Goal: Task Accomplishment & Management: Complete application form

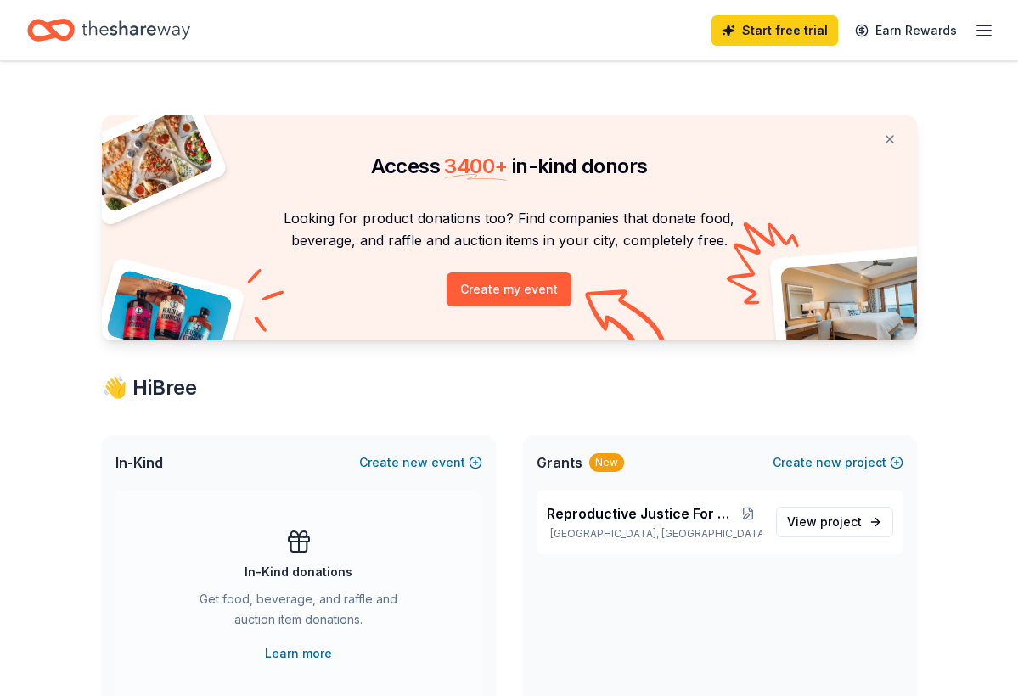
click at [479, 409] on div "Access 3400 + in-kind donors Looking for product donations too? Find companies …" at bounding box center [509, 669] width 869 height 1217
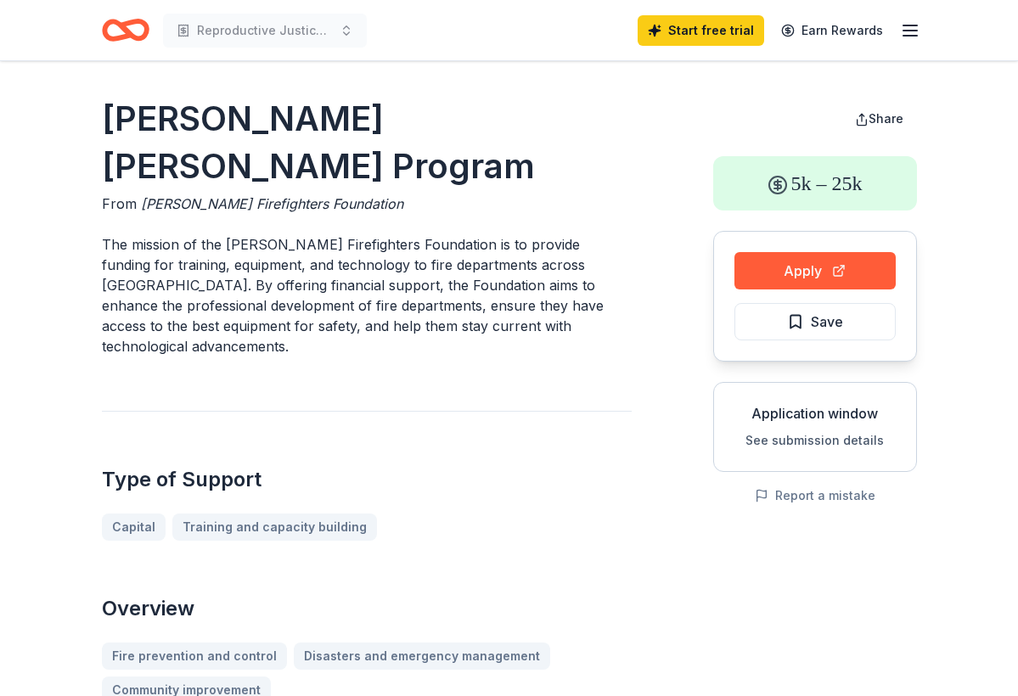
drag, startPoint x: 105, startPoint y: 124, endPoint x: 479, endPoint y: 157, distance: 375.1
drag, startPoint x: 599, startPoint y: 132, endPoint x: 414, endPoint y: 137, distance: 186.0
click at [414, 137] on h1 "Jeremiah Lucey Grant Program" at bounding box center [367, 142] width 530 height 95
click at [835, 276] on button "Apply" at bounding box center [814, 270] width 161 height 37
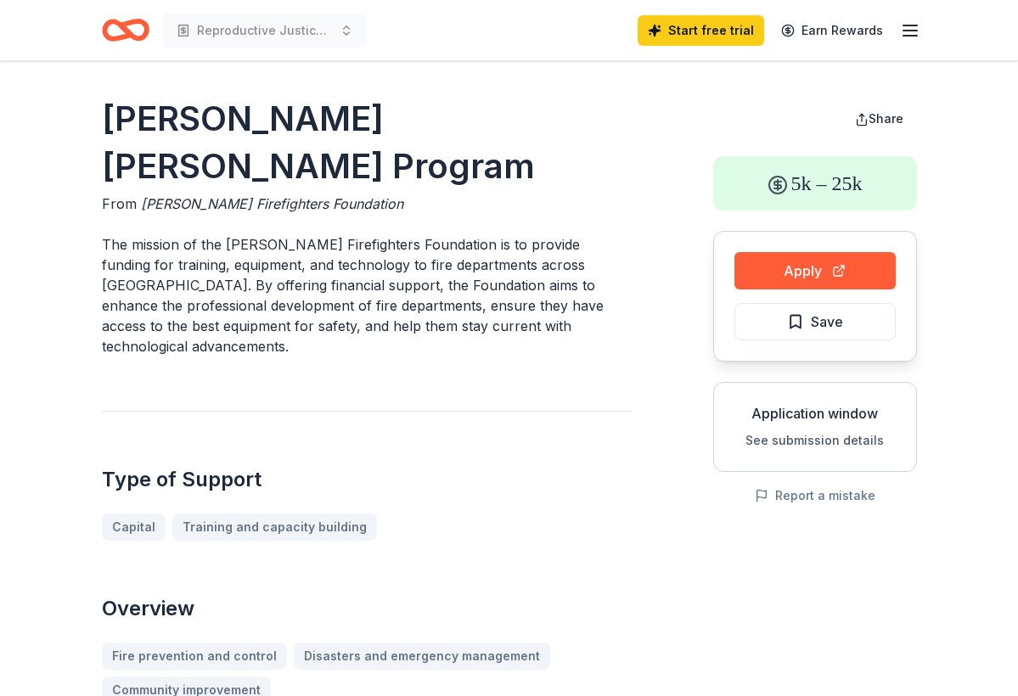
drag, startPoint x: 115, startPoint y: 122, endPoint x: 334, endPoint y: 119, distance: 219.1
click at [334, 119] on h1 "Jeremiah Lucey Grant Program" at bounding box center [367, 142] width 530 height 95
drag, startPoint x: 604, startPoint y: 120, endPoint x: 184, endPoint y: 106, distance: 419.7
click at [184, 106] on h1 "Jeremiah Lucey Grant Program" at bounding box center [367, 142] width 530 height 95
click at [583, 118] on h1 "Jeremiah Lucey Grant Program" at bounding box center [367, 142] width 530 height 95
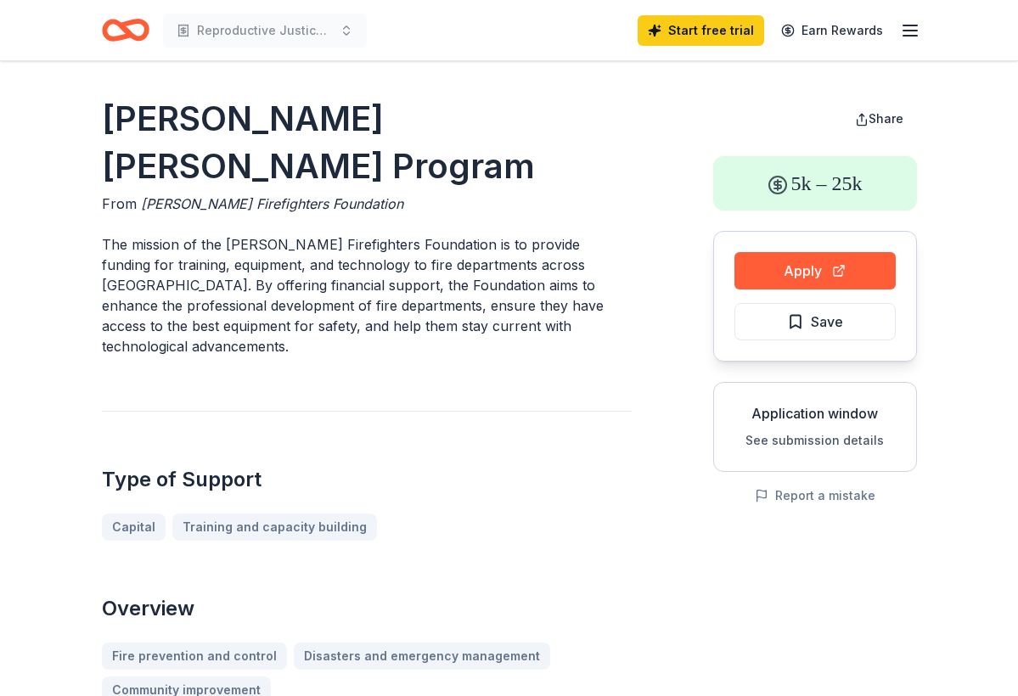
drag, startPoint x: 625, startPoint y: 124, endPoint x: 480, endPoint y: 121, distance: 145.2
click at [480, 121] on h1 "Jeremiah Lucey Grant Program" at bounding box center [367, 142] width 530 height 95
click at [594, 131] on h1 "Jeremiah Lucey Grant Program" at bounding box center [367, 142] width 530 height 95
